Goal: Task Accomplishment & Management: Manage account settings

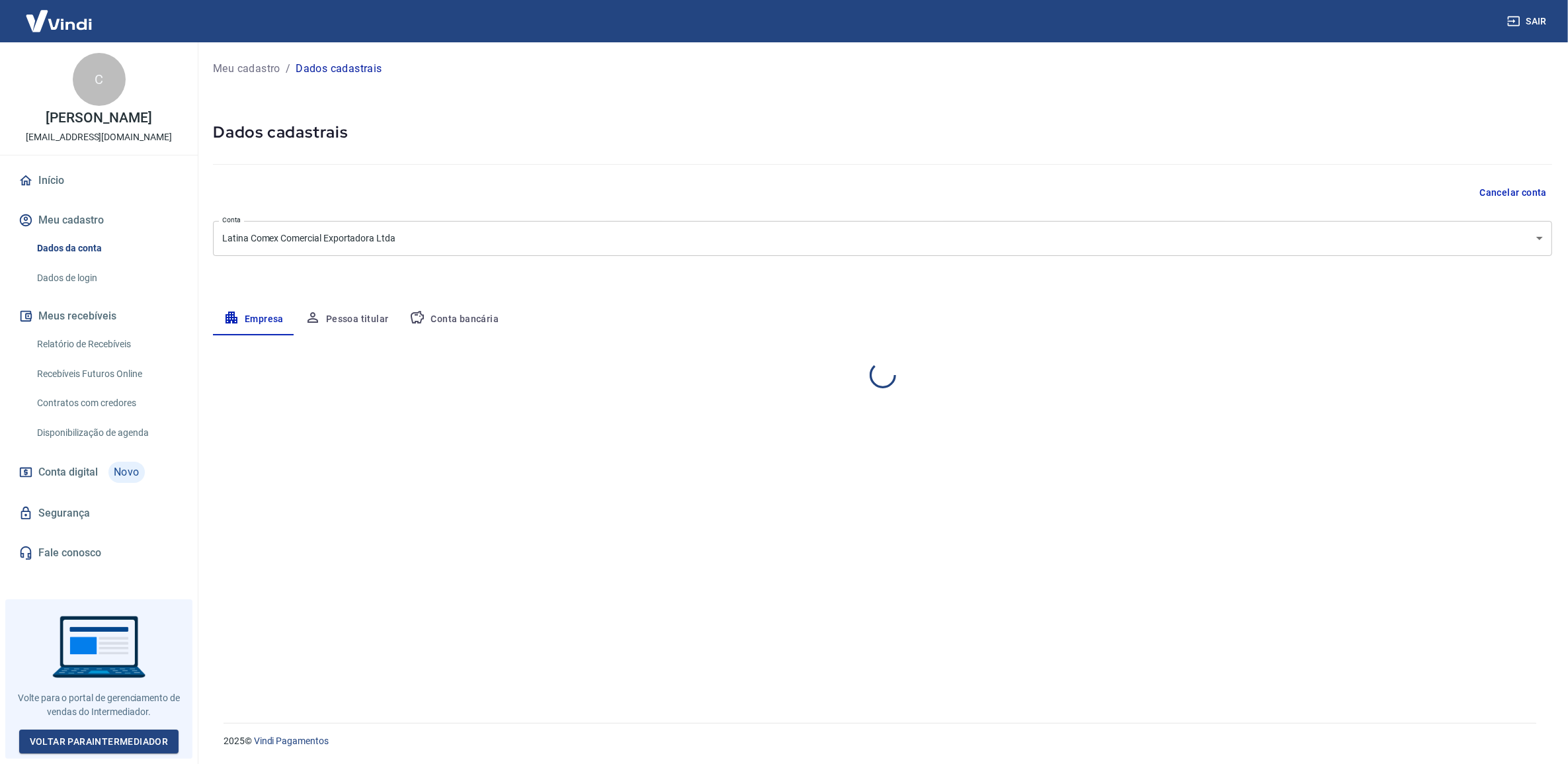
select select "SP"
select select "business"
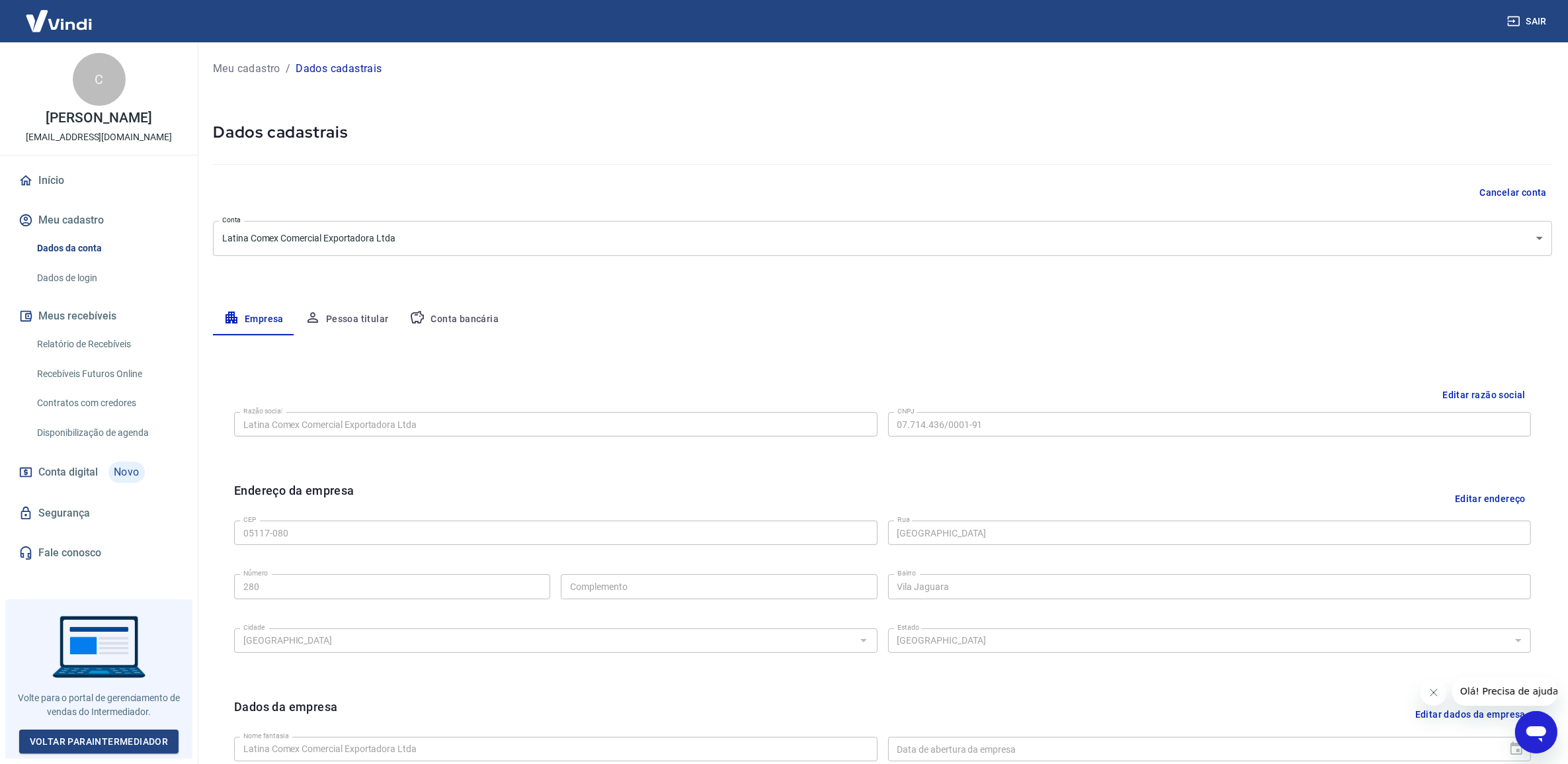
click at [93, 289] on link "Dados de login" at bounding box center [107, 278] width 150 height 27
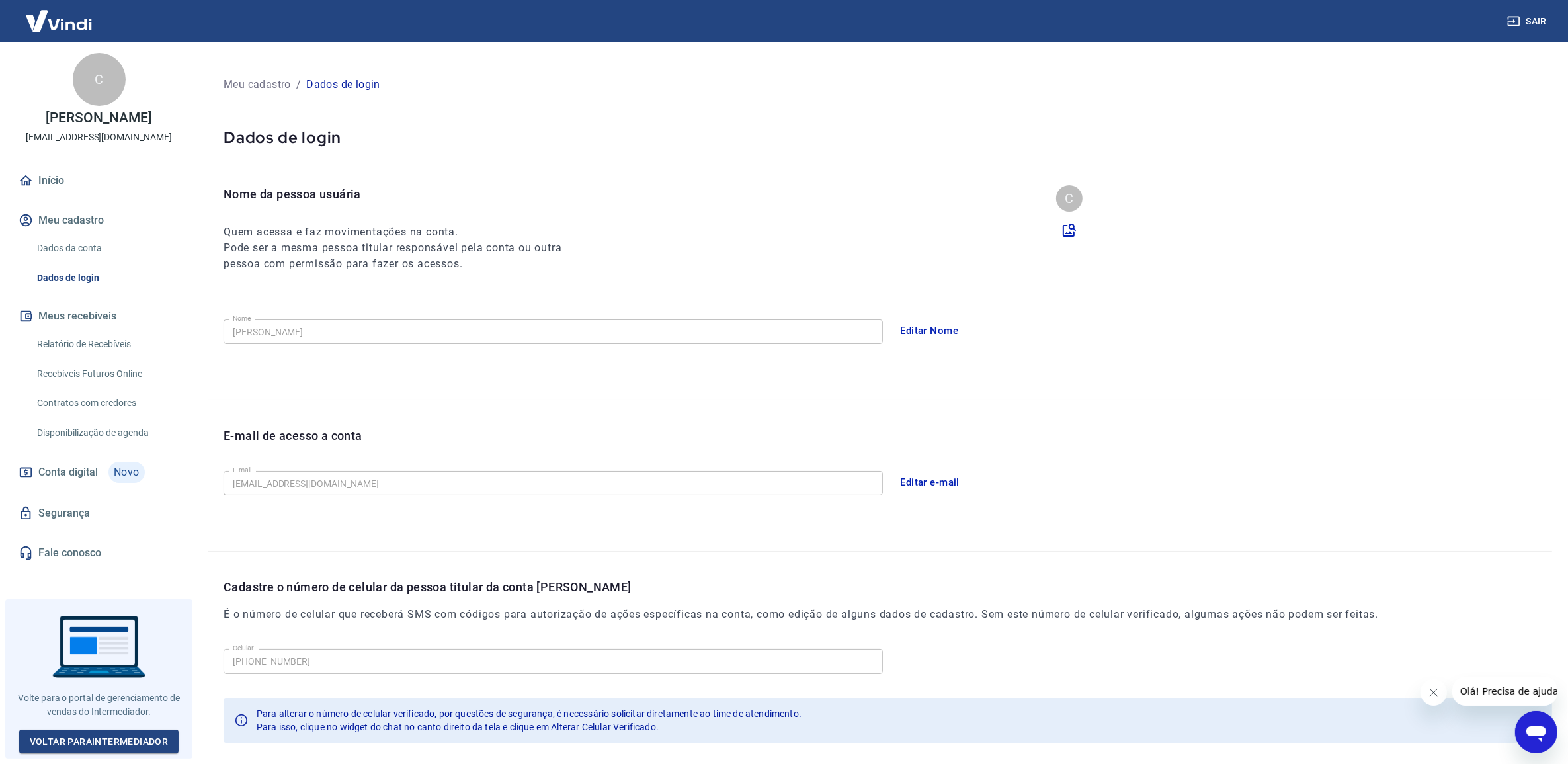
click at [89, 358] on link "Relatório de Recebíveis" at bounding box center [107, 344] width 150 height 27
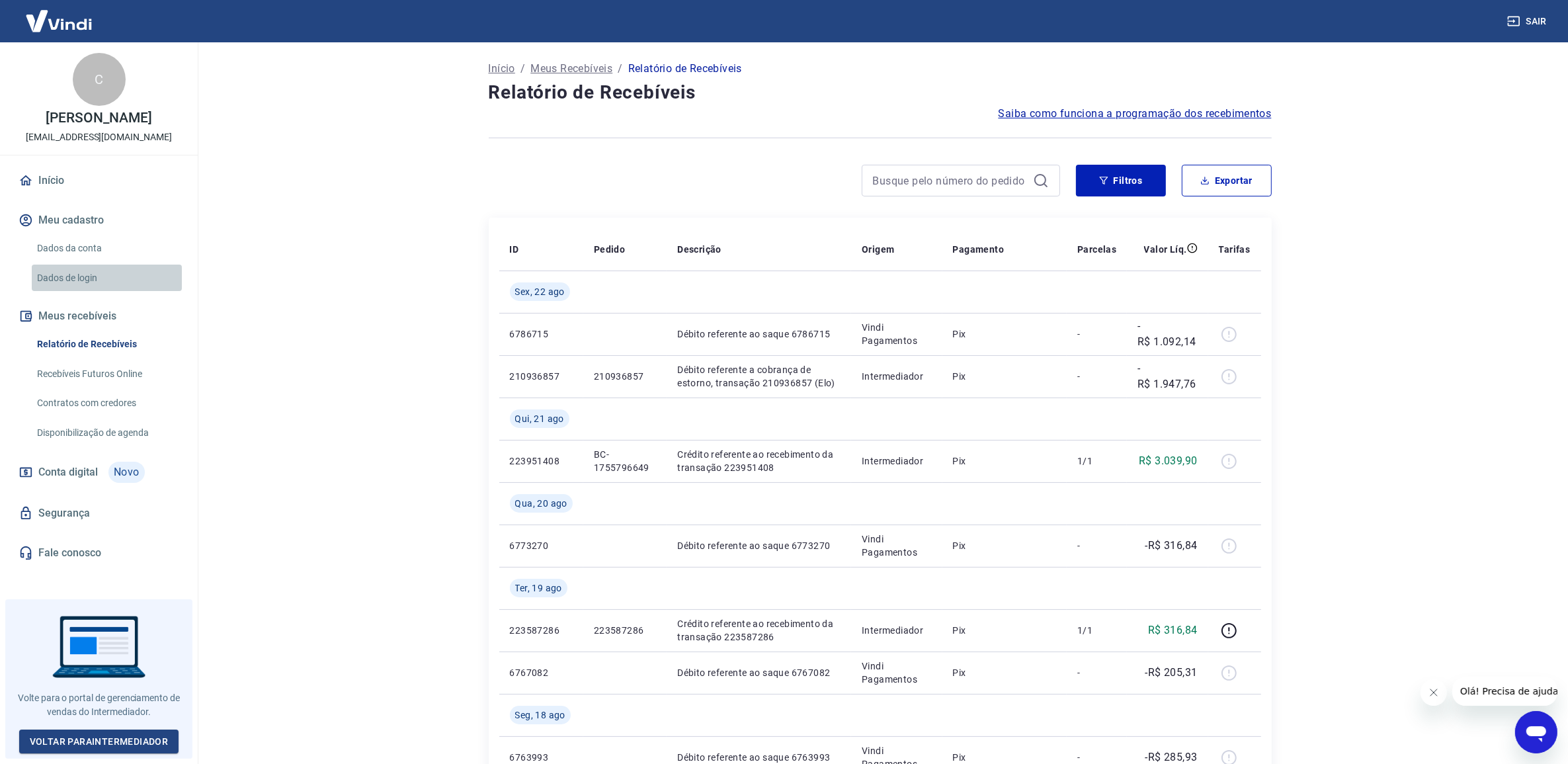
click at [78, 292] on link "Dados de login" at bounding box center [107, 278] width 150 height 27
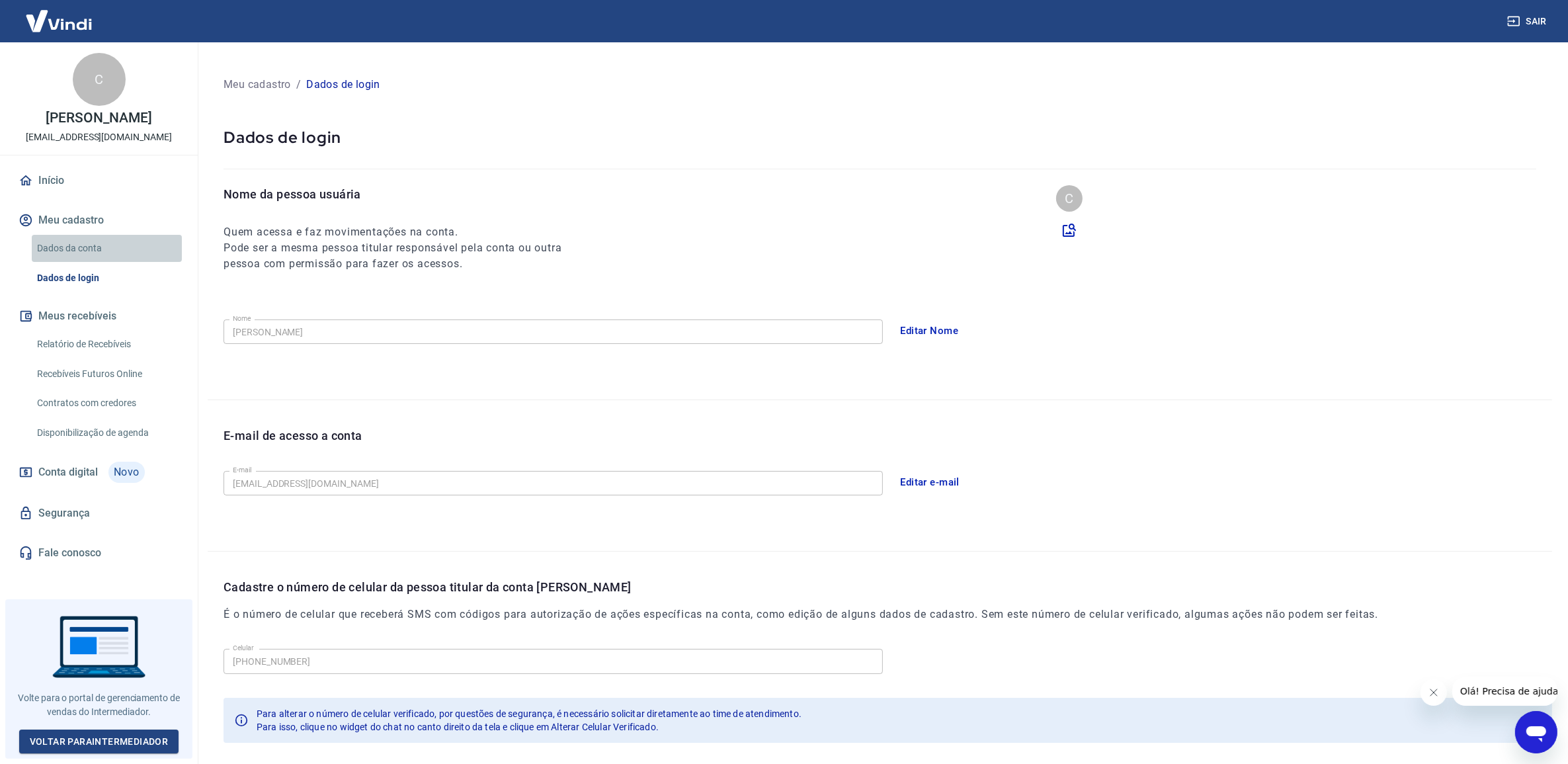
click at [80, 262] on link "Dados da conta" at bounding box center [107, 248] width 150 height 27
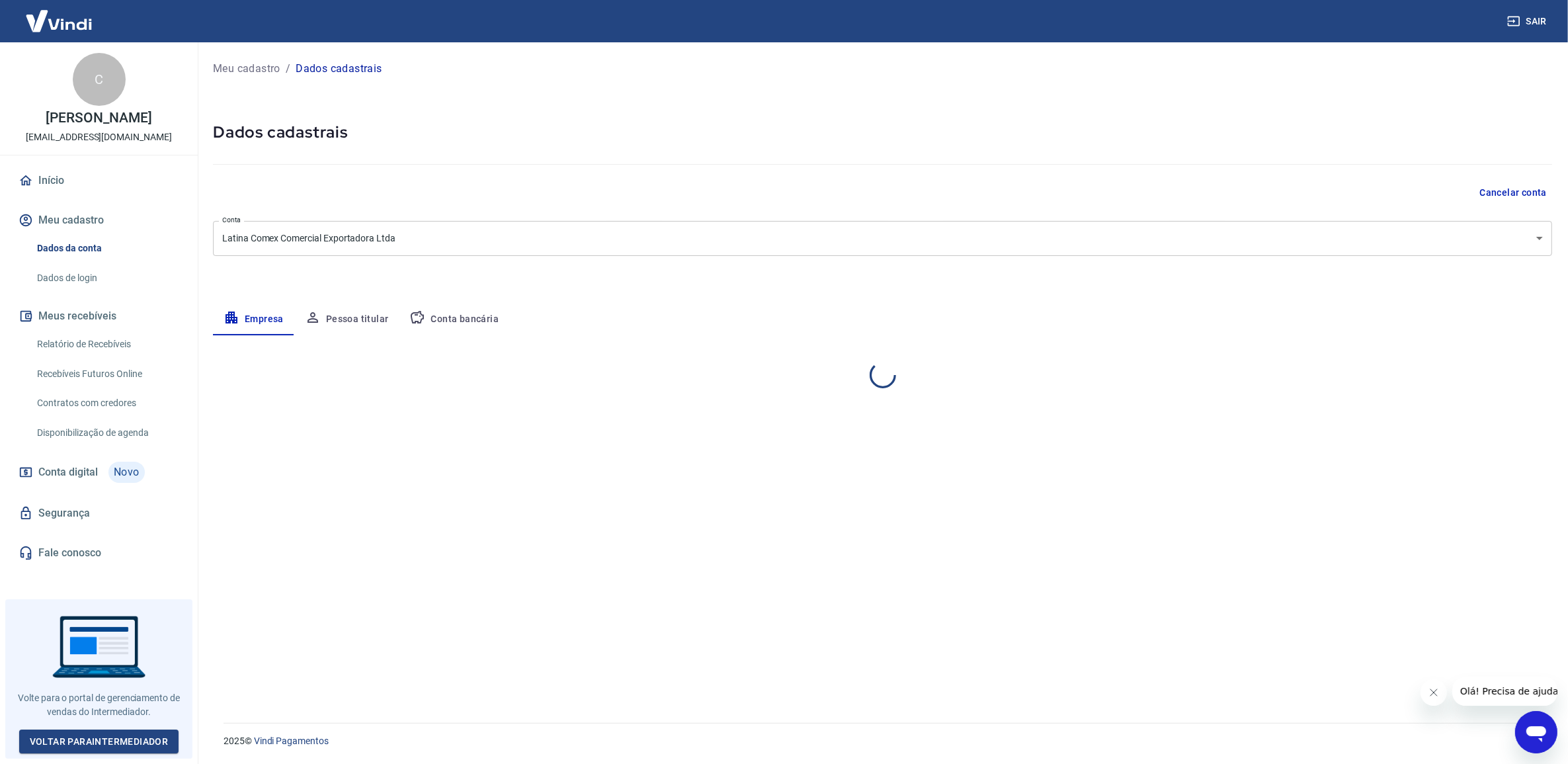
select select "SP"
select select "business"
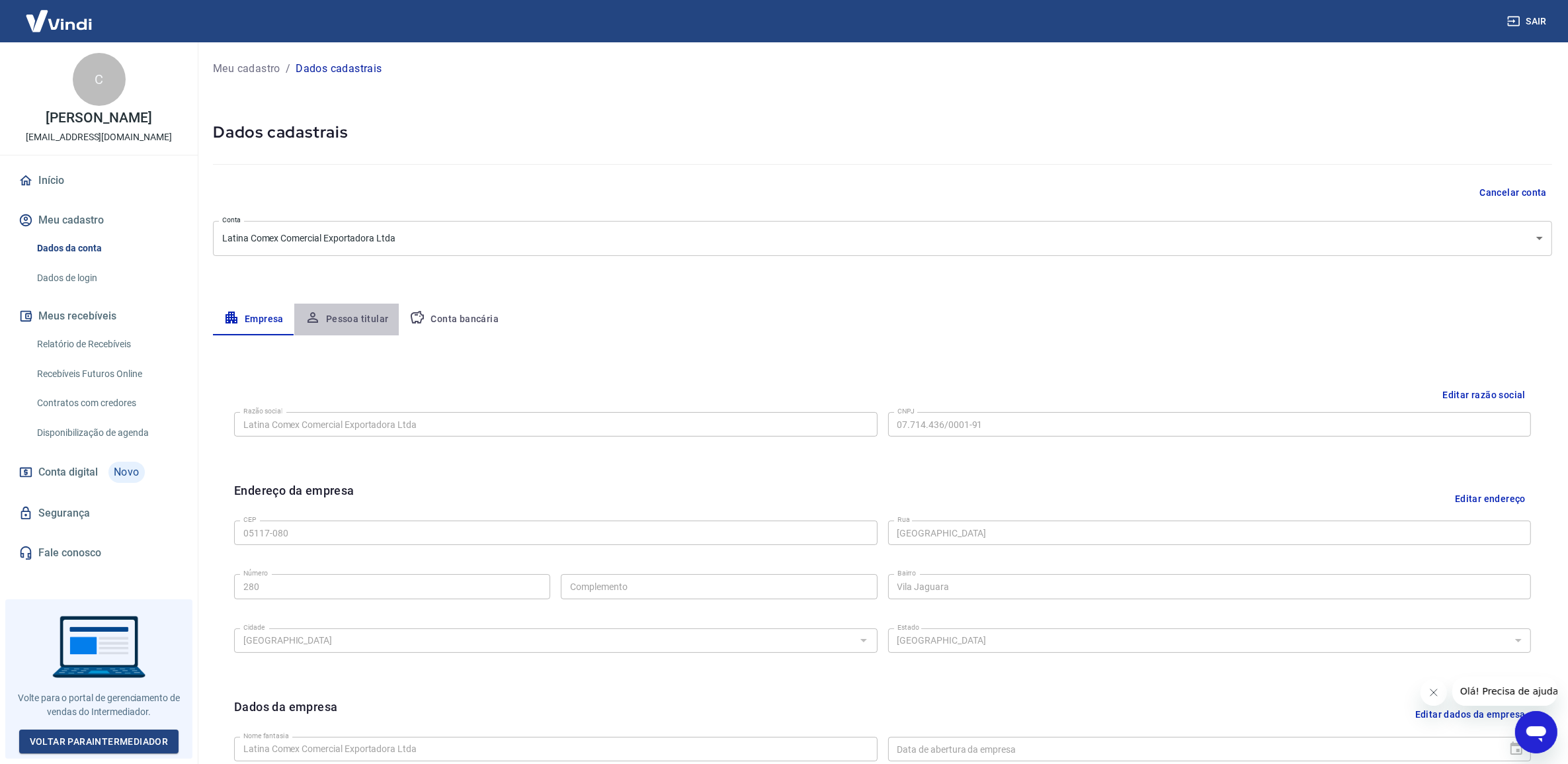
click at [355, 322] on button "Pessoa titular" at bounding box center [347, 319] width 105 height 32
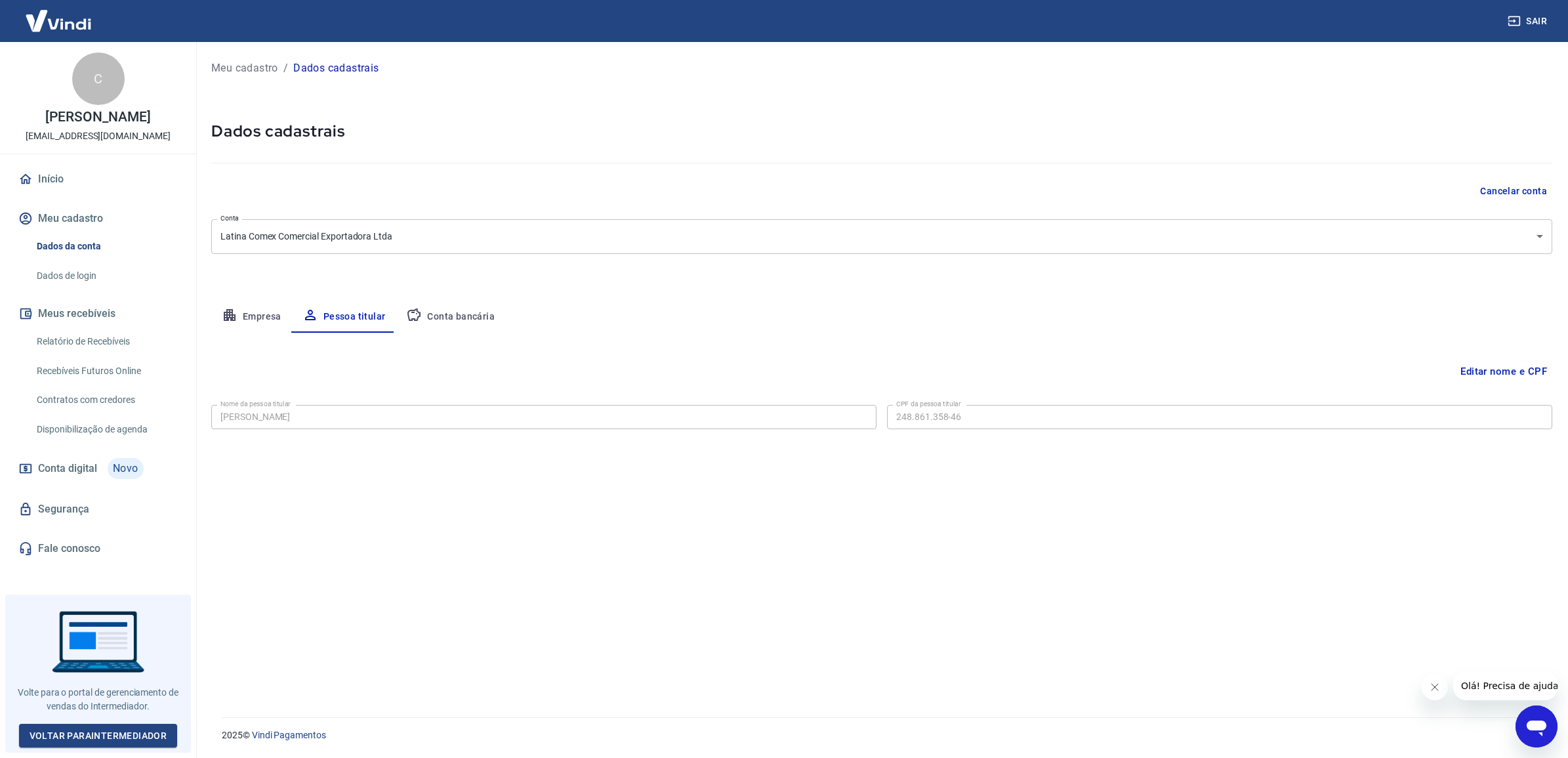
click at [439, 316] on button "Conta bancária" at bounding box center [450, 317] width 109 height 32
select select "1"
click at [270, 322] on button "Empresa" at bounding box center [251, 317] width 80 height 32
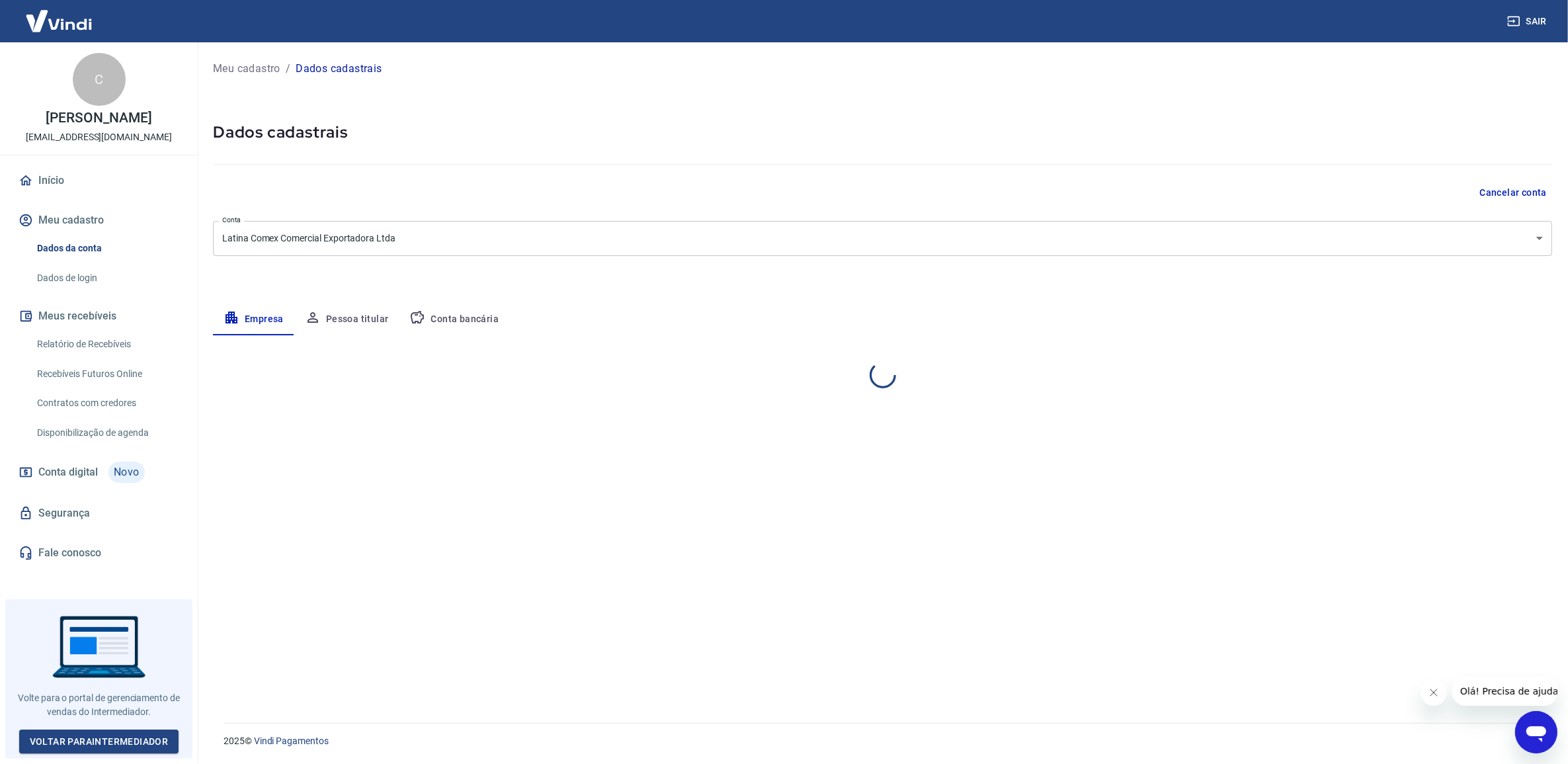
select select "SP"
select select "business"
